Goal: Navigation & Orientation: Find specific page/section

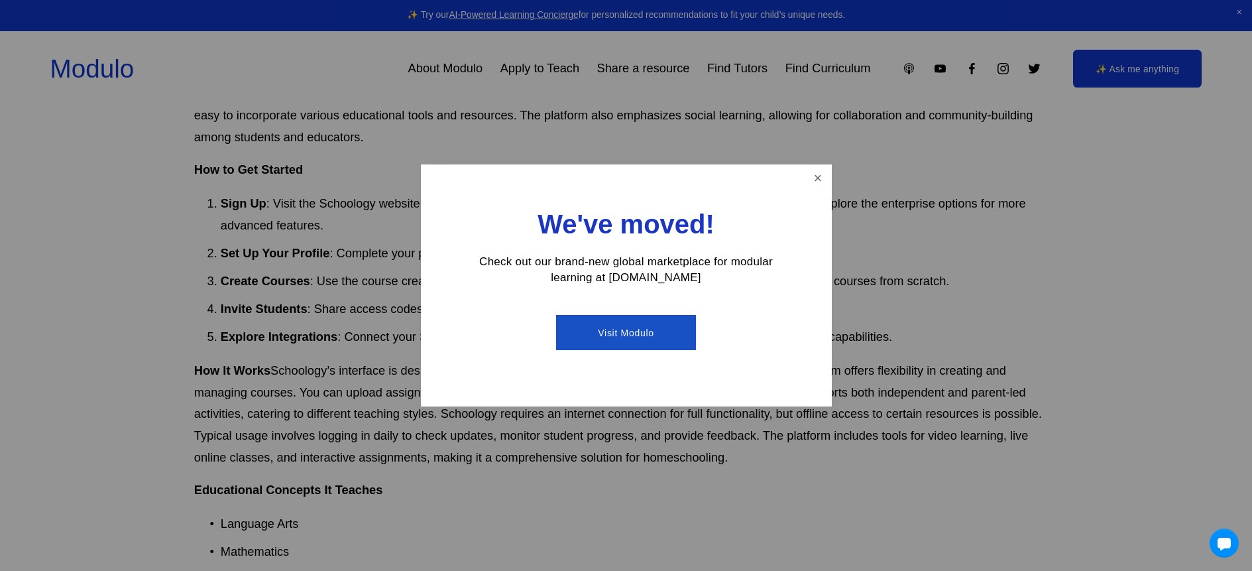
drag, startPoint x: 447, startPoint y: 217, endPoint x: 435, endPoint y: 226, distance: 15.3
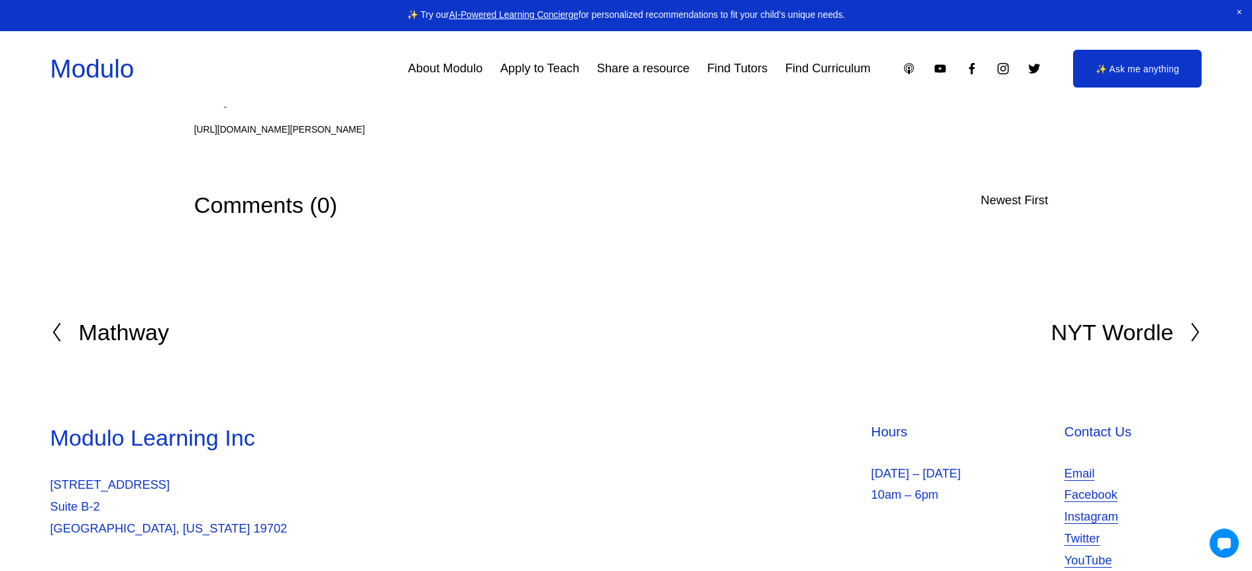
scroll to position [2347, 0]
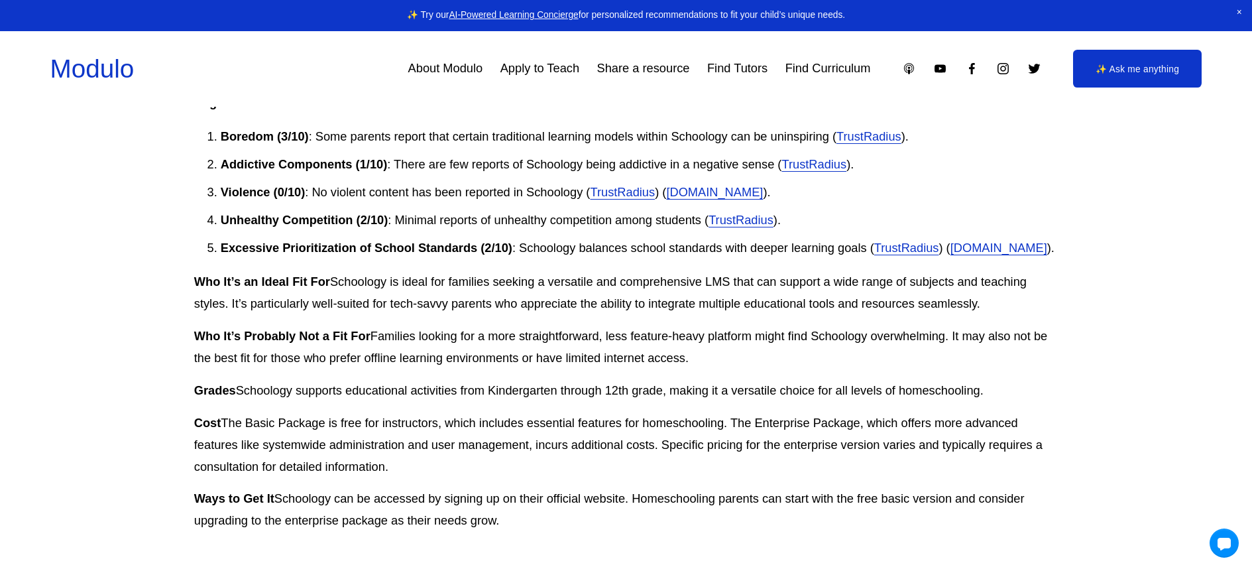
click at [451, 74] on link "About Modulo" at bounding box center [445, 68] width 75 height 25
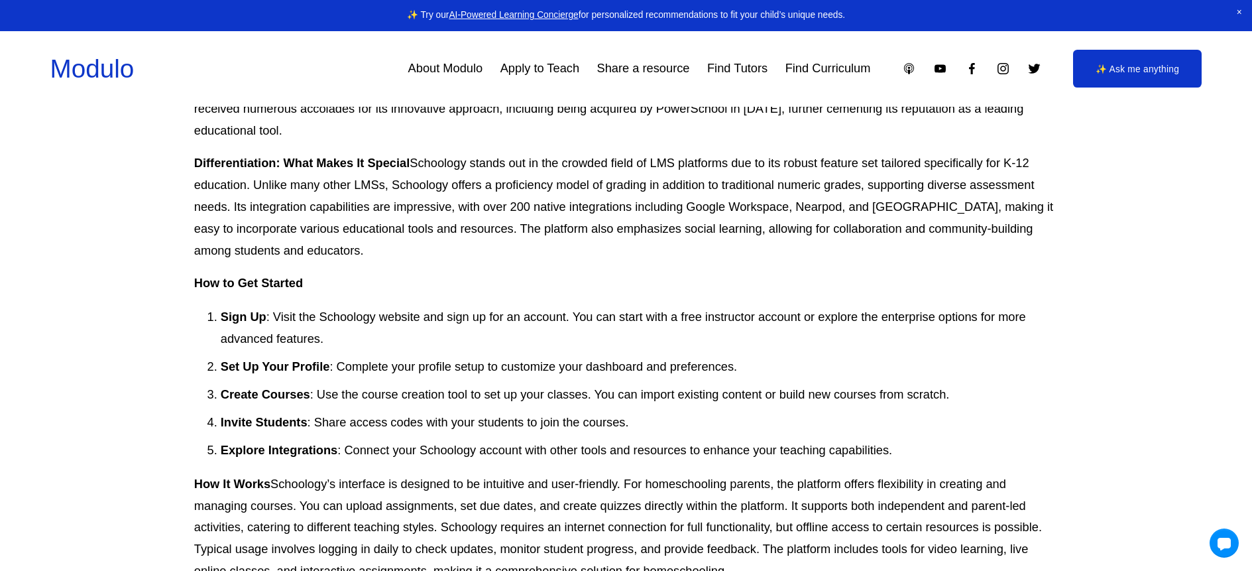
scroll to position [0, 0]
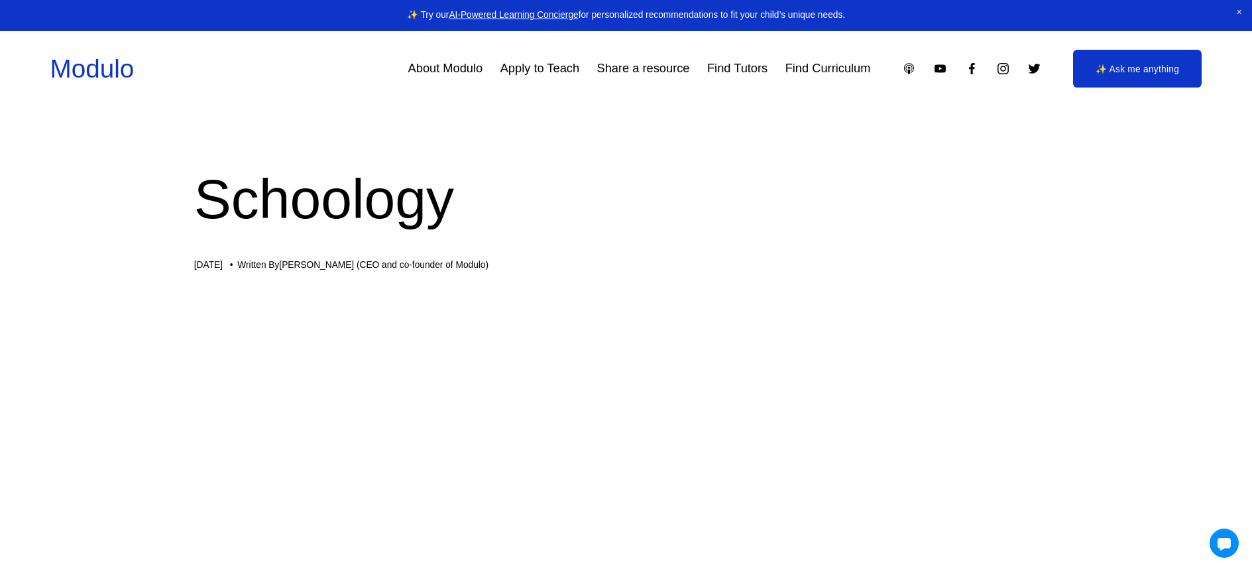
drag, startPoint x: 408, startPoint y: 124, endPoint x: 414, endPoint y: 120, distance: 7.2
